Goal: Answer question/provide support: Share knowledge or assist other users

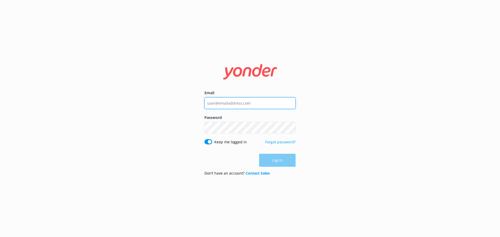
type input "bungycentre@bungy.co.nz"
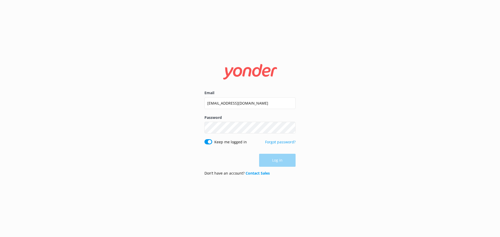
click at [280, 162] on div "Log in" at bounding box center [249, 160] width 91 height 13
click at [280, 162] on button "Log in" at bounding box center [277, 160] width 36 height 13
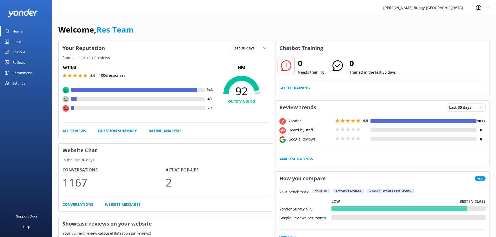
click at [19, 41] on div "Inbox" at bounding box center [16, 41] width 9 height 10
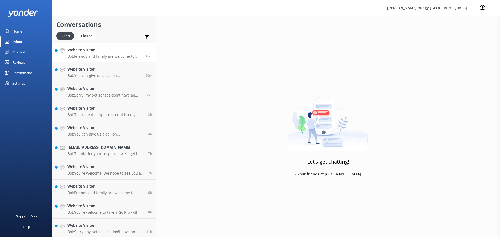
click at [90, 51] on h4 "Website Visitor" at bounding box center [104, 50] width 74 height 6
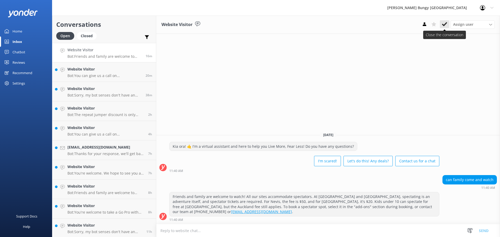
click at [444, 24] on icon at bounding box center [444, 24] width 5 height 5
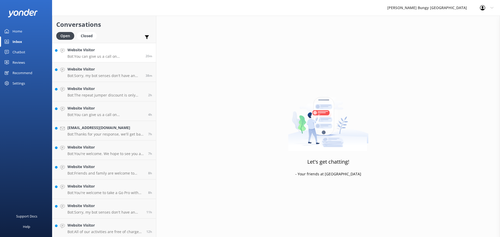
click at [93, 53] on div "Website Visitor Bot: You can give us a call on 0800 286 4958 or +64 3 450 1300 …" at bounding box center [104, 52] width 74 height 11
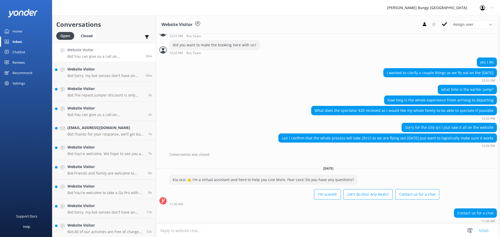
scroll to position [280, 0]
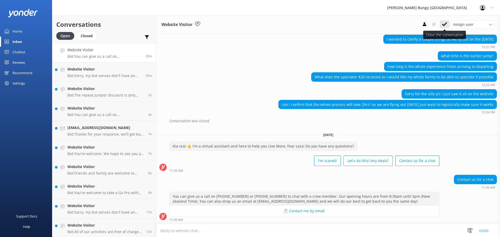
click at [448, 24] on button at bounding box center [444, 24] width 9 height 8
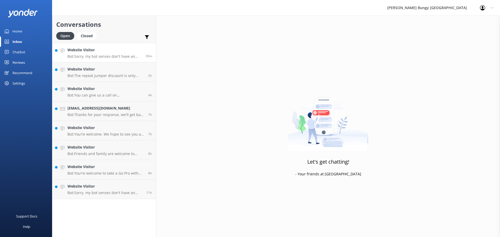
click at [111, 52] on h4 "Website Visitor" at bounding box center [104, 50] width 74 height 6
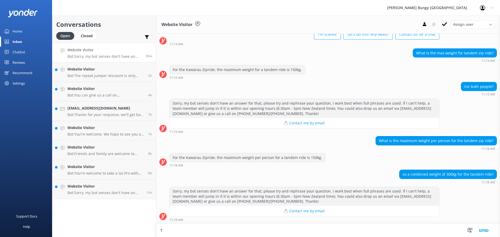
scroll to position [33, 0]
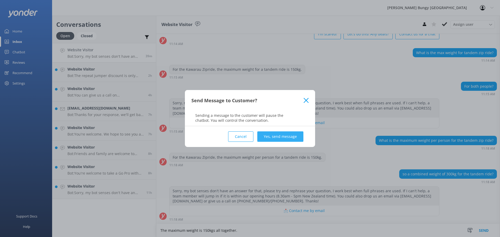
type textarea "The maximum weight is 150kgs all together."
click at [288, 138] on button "Yes, send message" at bounding box center [280, 136] width 46 height 10
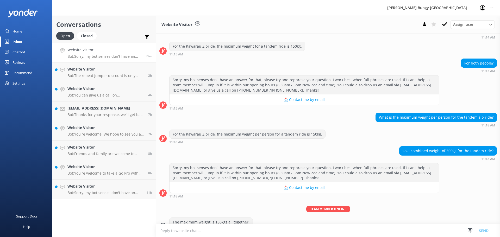
scroll to position [66, 0]
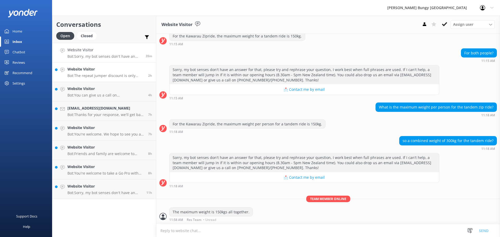
click at [109, 68] on h4 "Website Visitor" at bounding box center [105, 69] width 77 height 6
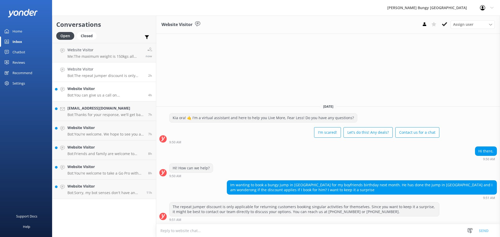
click at [107, 95] on p "Bot: You can give us a call on 0800 286 4958 or +64 3 450 1300 to chat with a c…" at bounding box center [105, 95] width 77 height 5
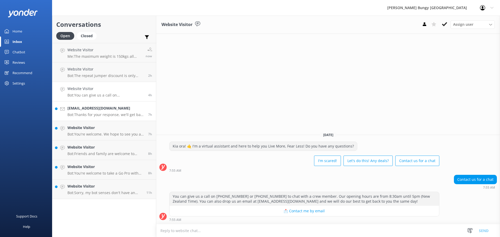
click at [123, 115] on p "Bot: Thanks for your response, we'll get back to you as soon as we can during o…" at bounding box center [105, 114] width 77 height 5
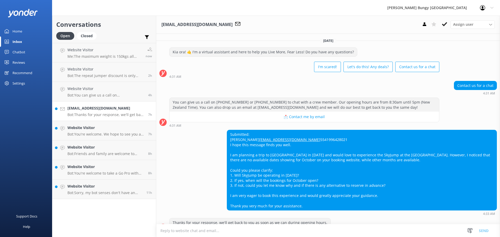
scroll to position [21, 0]
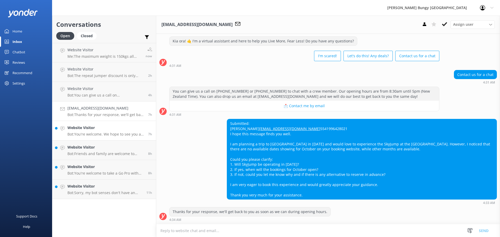
click at [116, 133] on p "Bot: You're welcome. We hope to see you at one of our AJ Hackett locations soon!" at bounding box center [105, 134] width 77 height 5
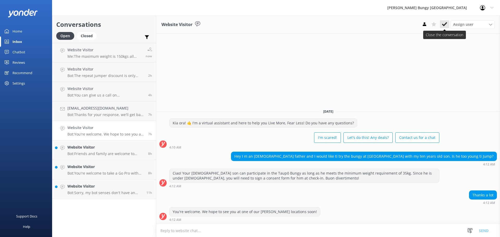
click at [445, 23] on icon at bounding box center [444, 24] width 5 height 5
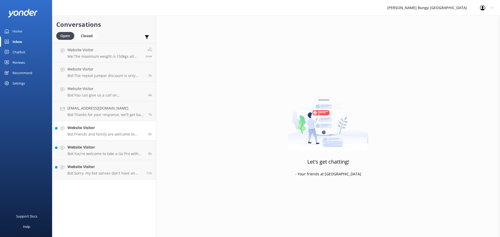
click at [122, 134] on p "Bot: Friends and family are welcome to watch! Children under 10 can spectate fo…" at bounding box center [105, 134] width 77 height 5
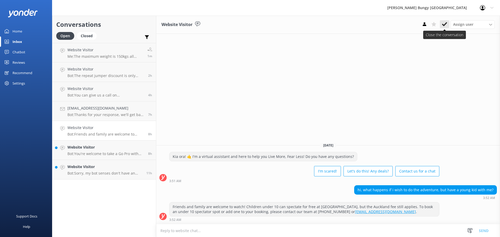
click at [443, 26] on icon at bounding box center [444, 24] width 5 height 5
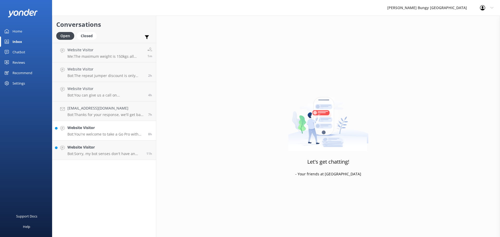
click at [123, 136] on p "Bot: You're welcome to take a Go Pro with you on our Taupo and Queenstown activ…" at bounding box center [105, 134] width 77 height 5
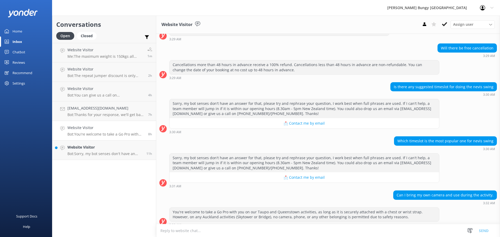
scroll to position [76, 0]
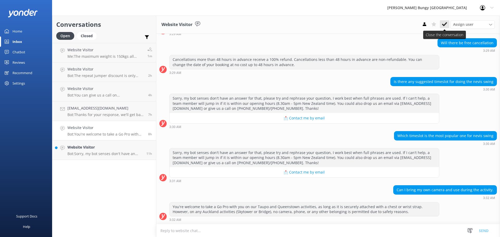
click at [445, 22] on icon at bounding box center [444, 24] width 5 height 5
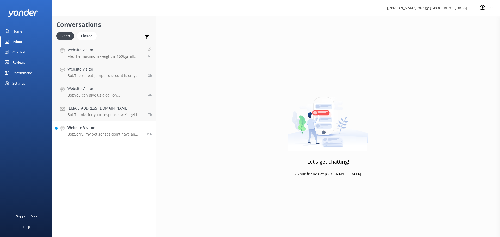
click at [112, 134] on p "Bot: Sorry, my bot senses don't have an answer for that, please try and rephras…" at bounding box center [104, 134] width 75 height 5
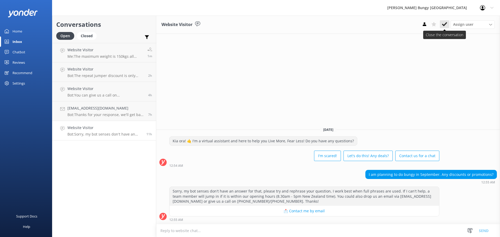
click at [446, 23] on use at bounding box center [444, 24] width 5 height 4
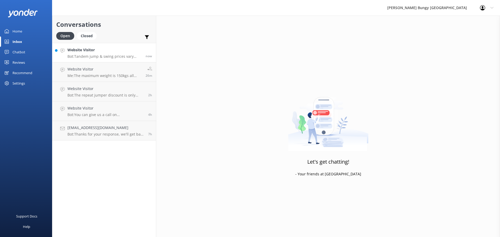
click at [114, 58] on p "Bot: Tandem jump & swing prices vary based on location, activity, and fare type…" at bounding box center [104, 56] width 74 height 5
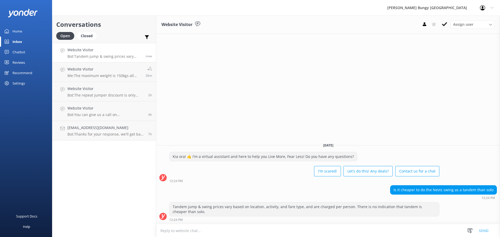
click at [241, 224] on textarea at bounding box center [328, 230] width 344 height 13
type textarea "T"
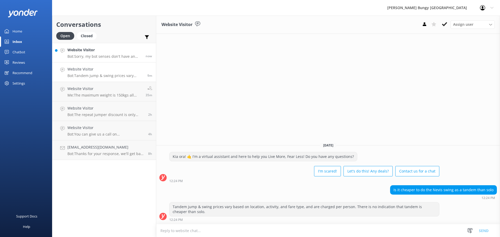
click at [118, 53] on h4 "Website Visitor" at bounding box center [104, 50] width 74 height 6
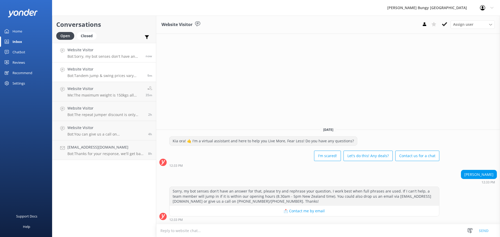
click at [114, 79] on link "Website Visitor Bot: Tandem jump & swing prices vary based on location, activit…" at bounding box center [104, 72] width 104 height 20
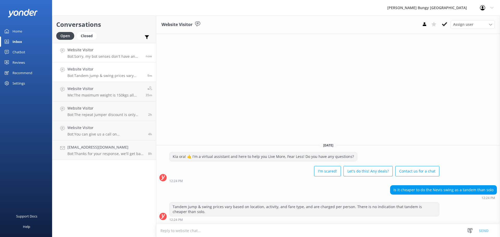
click at [125, 49] on h4 "Website Visitor" at bounding box center [104, 50] width 74 height 6
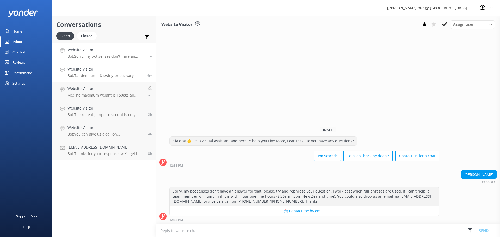
click at [125, 75] on p "Bot: Tandem jump & swing prices vary based on location, activity, and fare type…" at bounding box center [105, 75] width 76 height 5
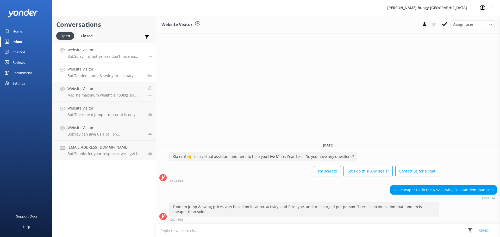
click at [126, 48] on h4 "Website Visitor" at bounding box center [104, 50] width 74 height 6
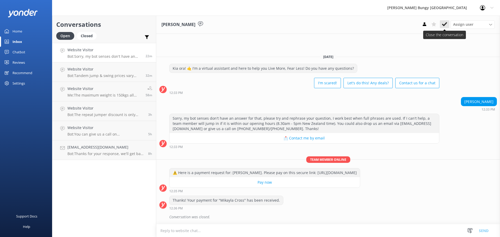
click at [445, 21] on button at bounding box center [444, 24] width 9 height 8
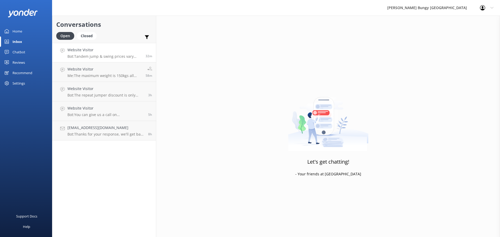
click at [102, 55] on p "Bot: Tandem jump & swing prices vary based on location, activity, and fare type…" at bounding box center [104, 56] width 74 height 5
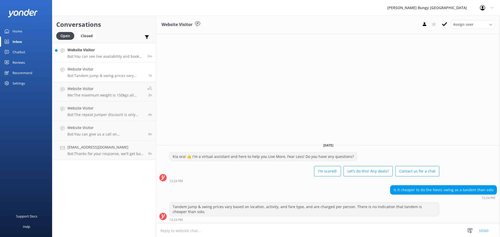
click at [113, 53] on div "Website Visitor Bot: You can see live availability and book all of our experien…" at bounding box center [105, 52] width 76 height 11
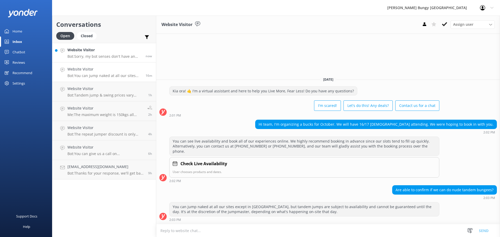
click at [109, 53] on h4 "Website Visitor" at bounding box center [104, 50] width 74 height 6
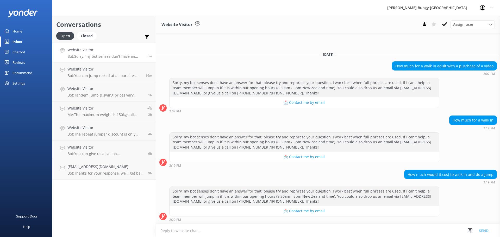
click at [392, 233] on textarea at bounding box center [328, 230] width 344 height 13
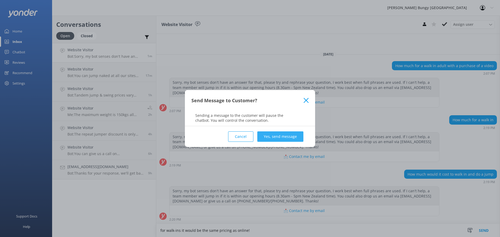
type textarea "for walk-ins it would be the same pricing as online!"
click at [281, 134] on button "Yes, send message" at bounding box center [280, 136] width 46 height 10
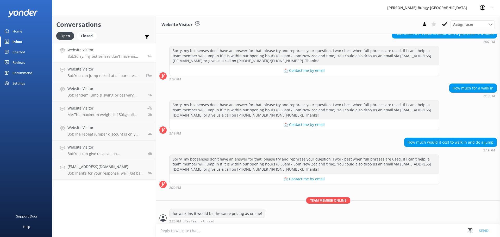
scroll to position [20, 0]
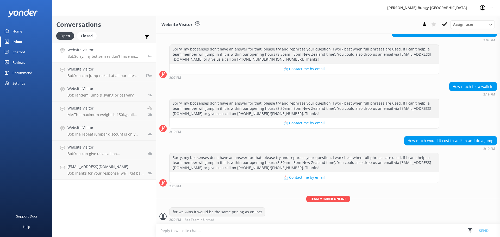
click at [462, 190] on div "Sorry, my bot senses don't have an answer for that, please try and rephrase you…" at bounding box center [328, 171] width 344 height 37
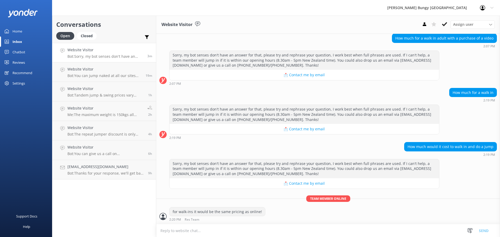
scroll to position [31, 0]
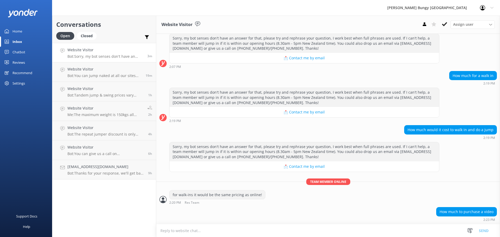
click at [231, 231] on textarea at bounding box center [328, 230] width 344 height 13
type textarea "It's all included in the booking price!"
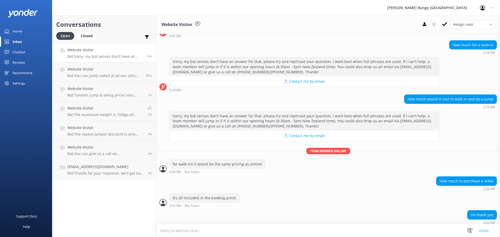
scroll to position [65, 0]
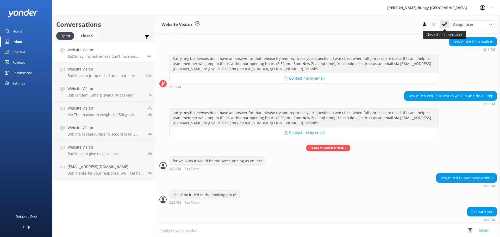
click at [444, 27] on icon at bounding box center [444, 24] width 5 height 5
